Goal: Find specific page/section: Find specific page/section

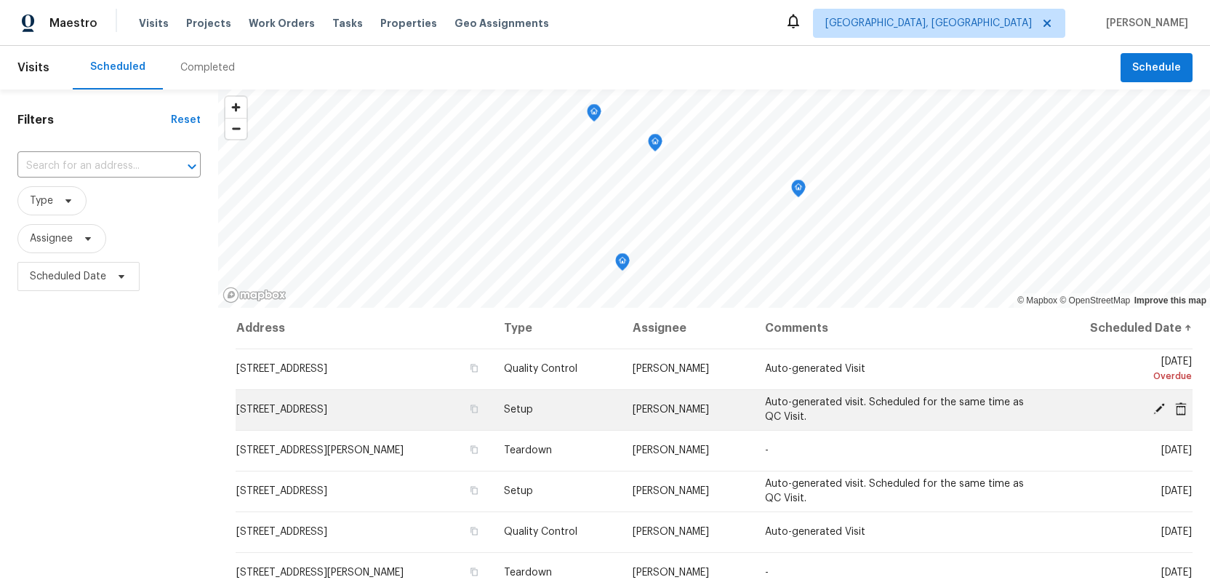
scroll to position [128, 0]
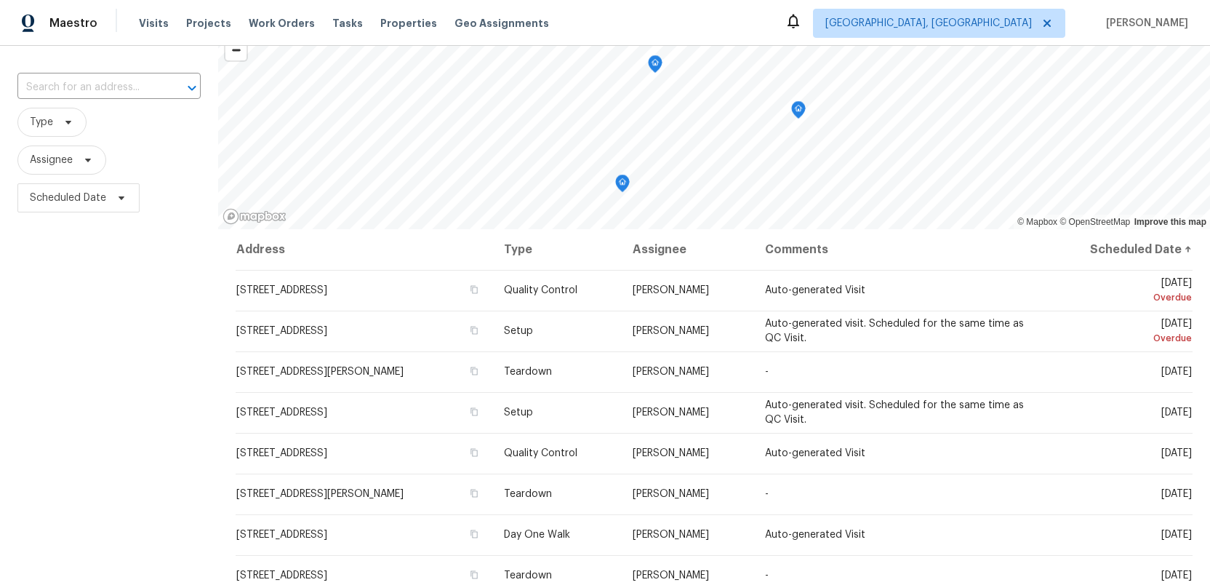
scroll to position [82, 0]
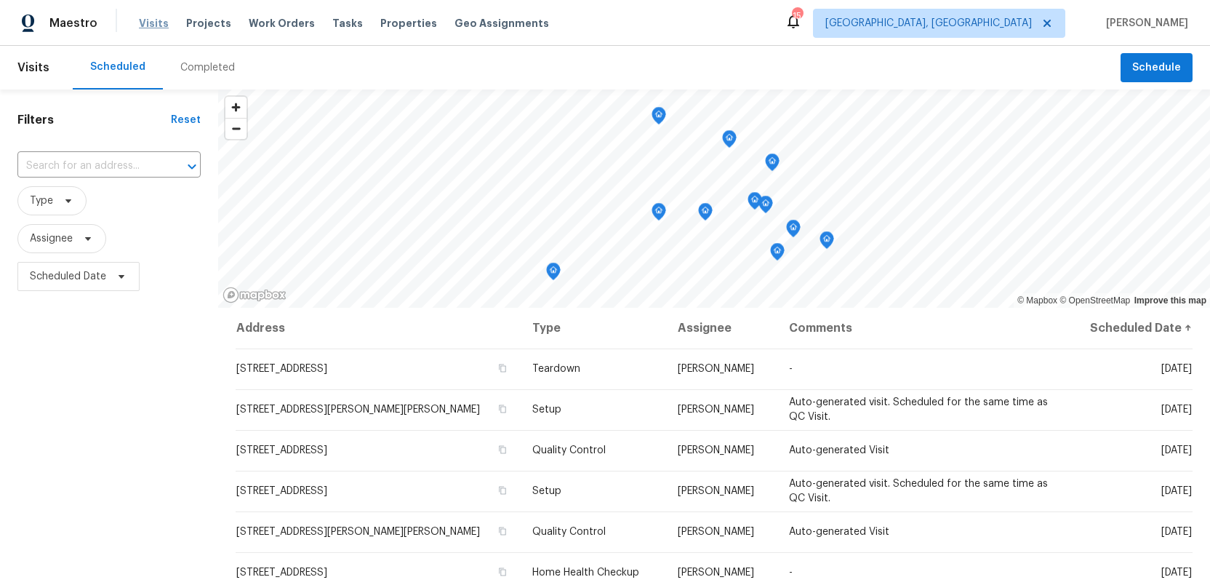
scroll to position [25, 0]
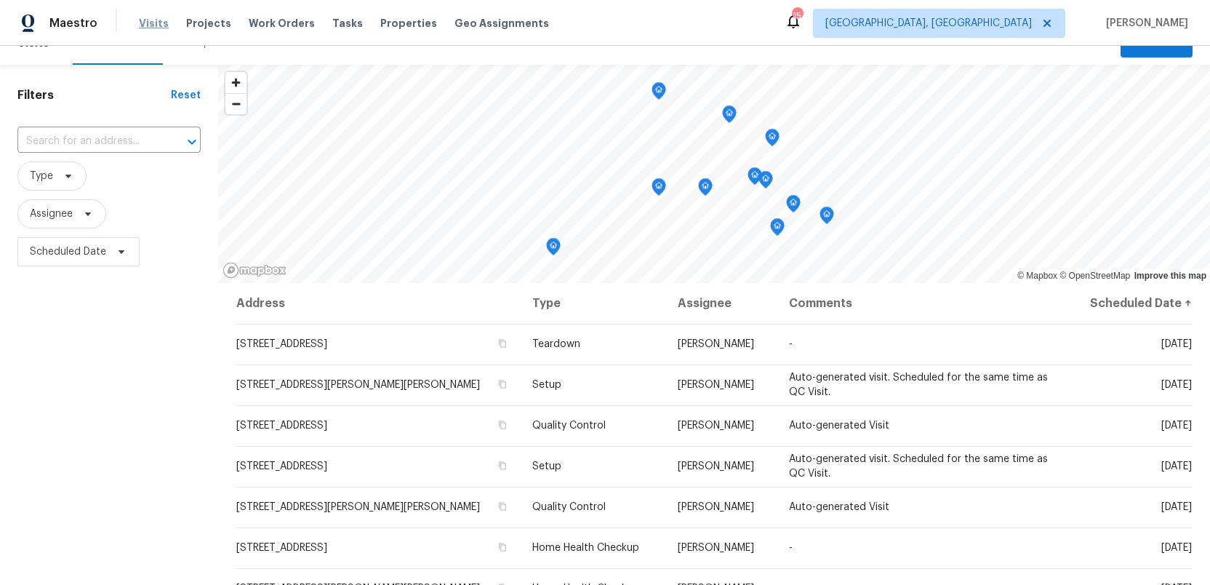
click at [139, 21] on span "Visits" at bounding box center [154, 23] width 30 height 15
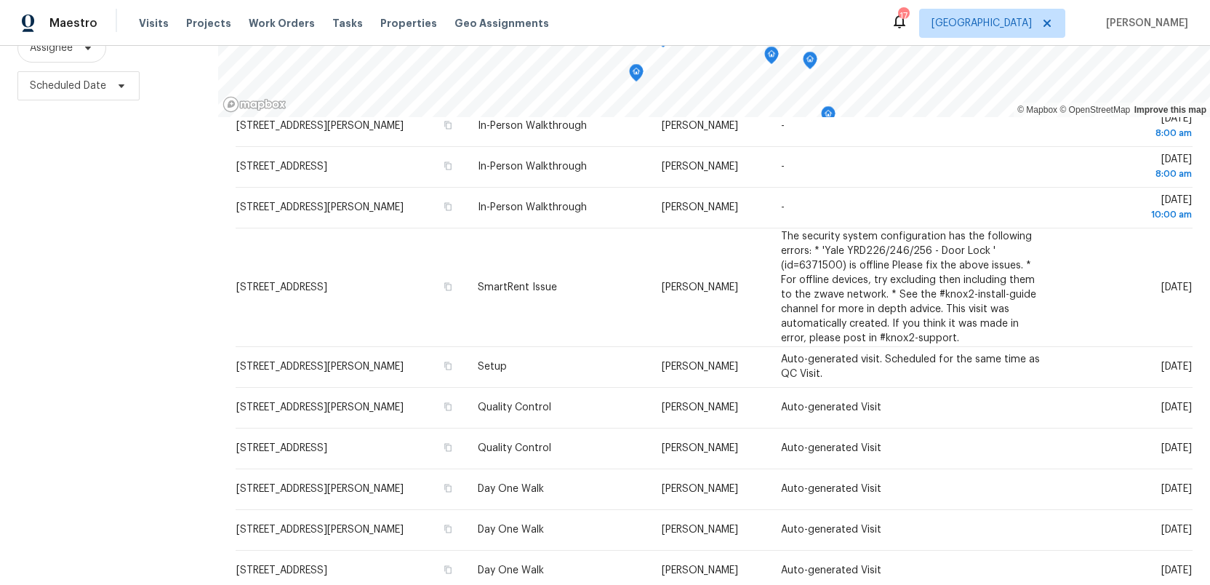
scroll to position [553, 0]
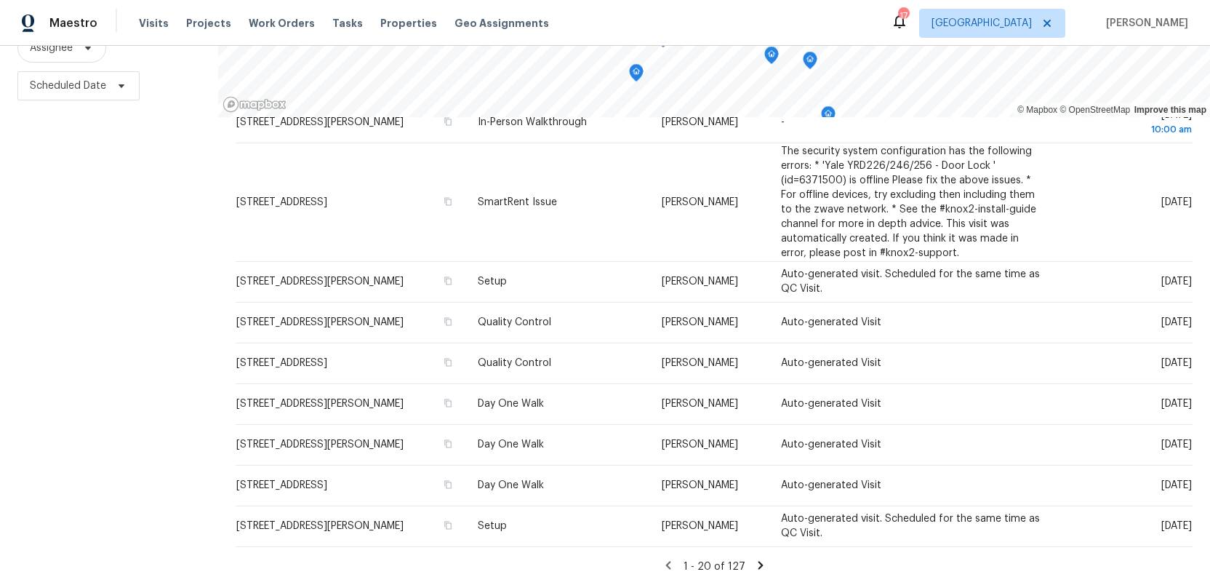
click at [758, 565] on icon at bounding box center [760, 565] width 5 height 8
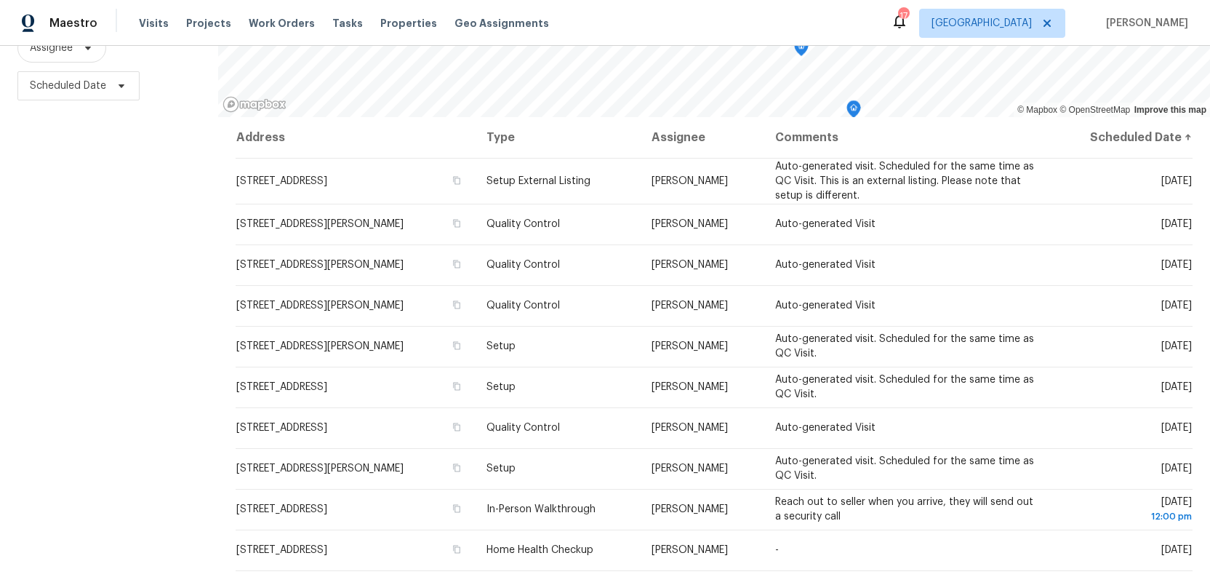
scroll to position [0, 0]
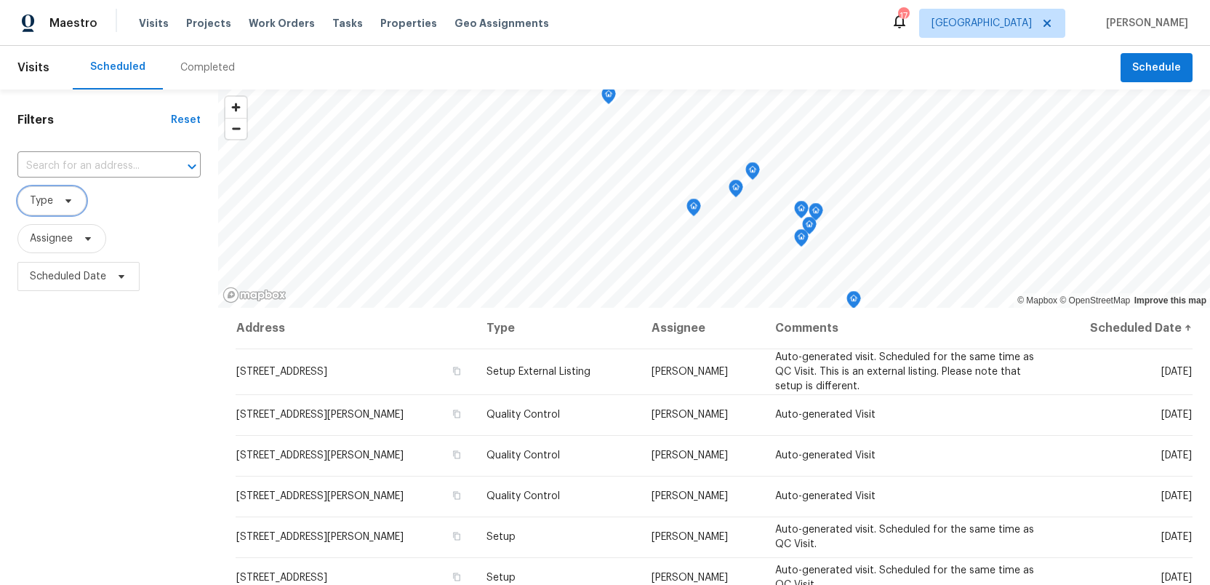
click at [65, 204] on icon at bounding box center [69, 201] width 12 height 12
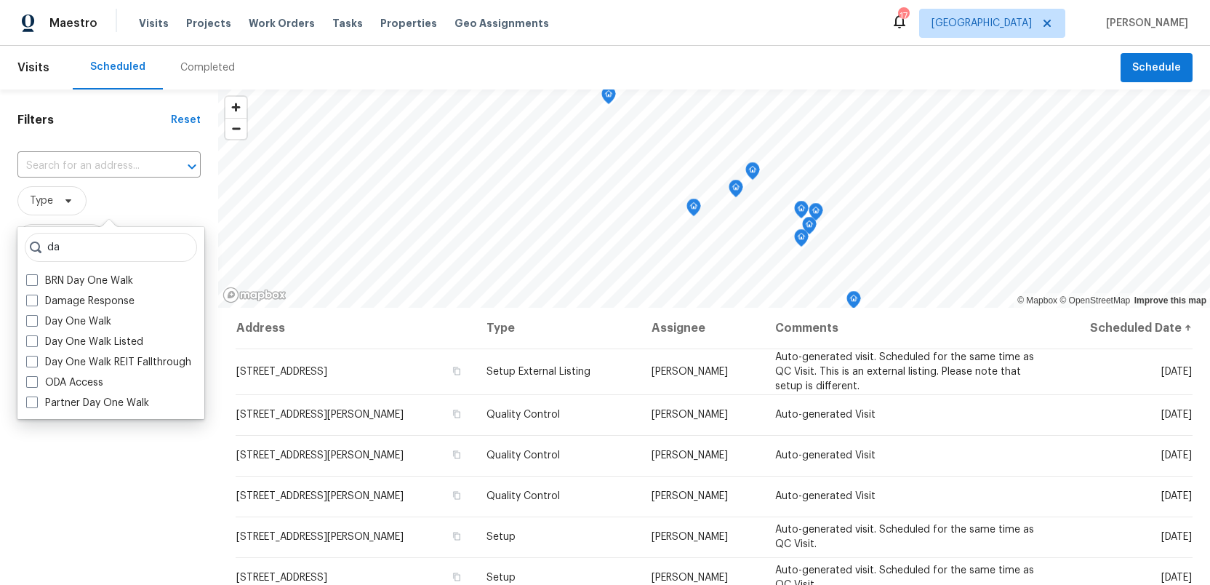
type input "d"
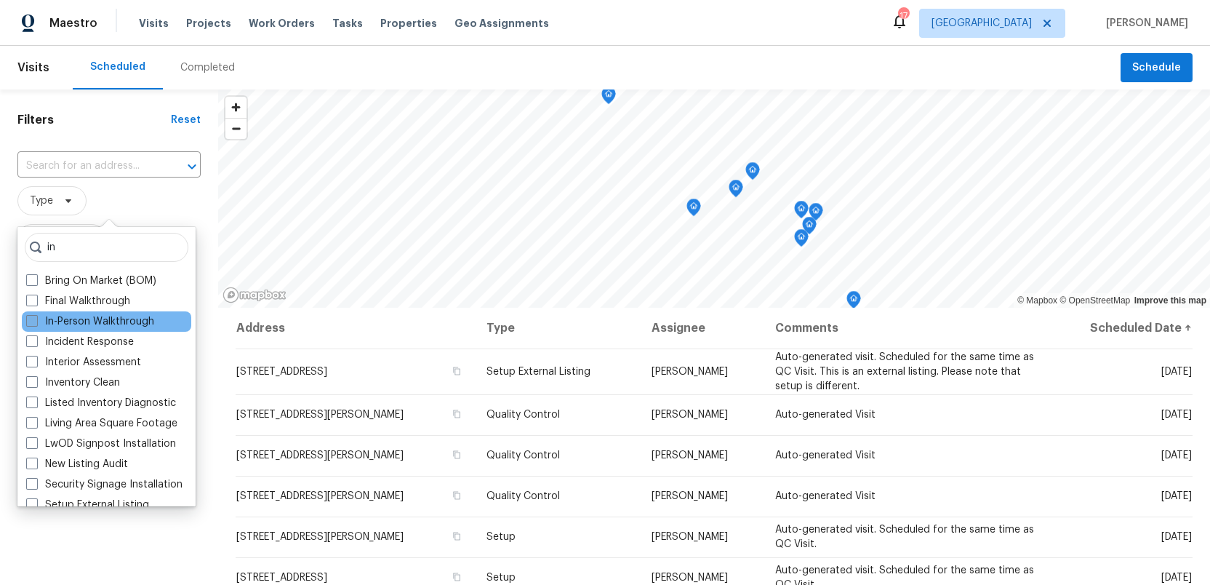
type input "in"
click at [73, 322] on label "In-Person Walkthrough" at bounding box center [90, 321] width 128 height 15
click at [36, 322] on input "In-Person Walkthrough" at bounding box center [30, 318] width 9 height 9
checkbox input "true"
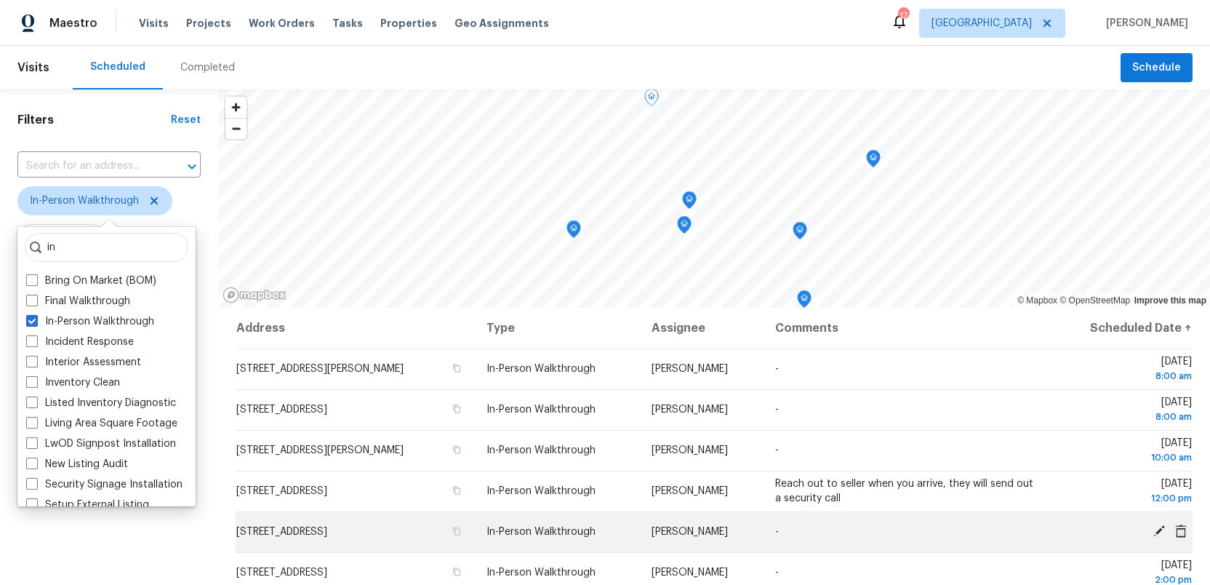
click at [287, 534] on span "2438 Pleasant View Rd, Pleasant View, TN 37146" at bounding box center [281, 532] width 91 height 10
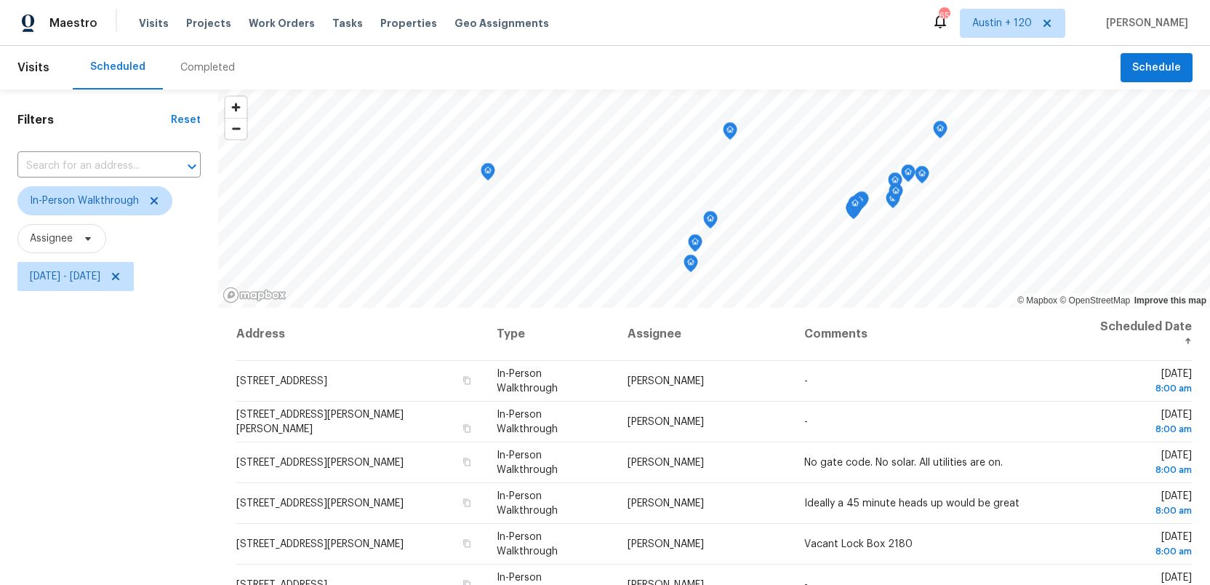
scroll to position [17, 0]
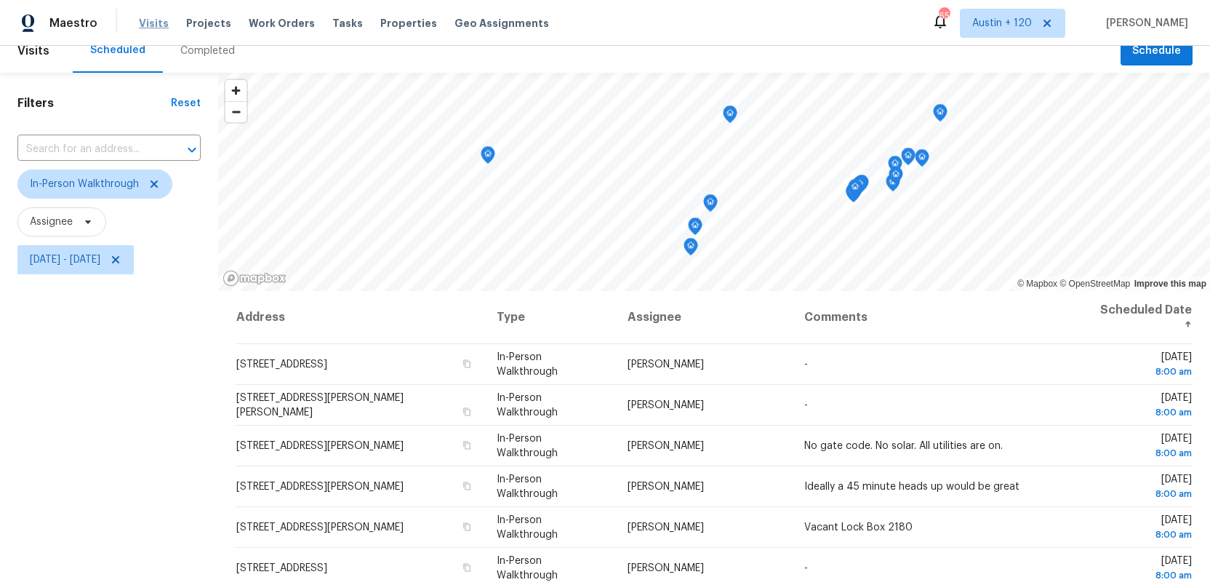
click at [146, 24] on span "Visits" at bounding box center [154, 23] width 30 height 15
